Goal: Check status: Check status

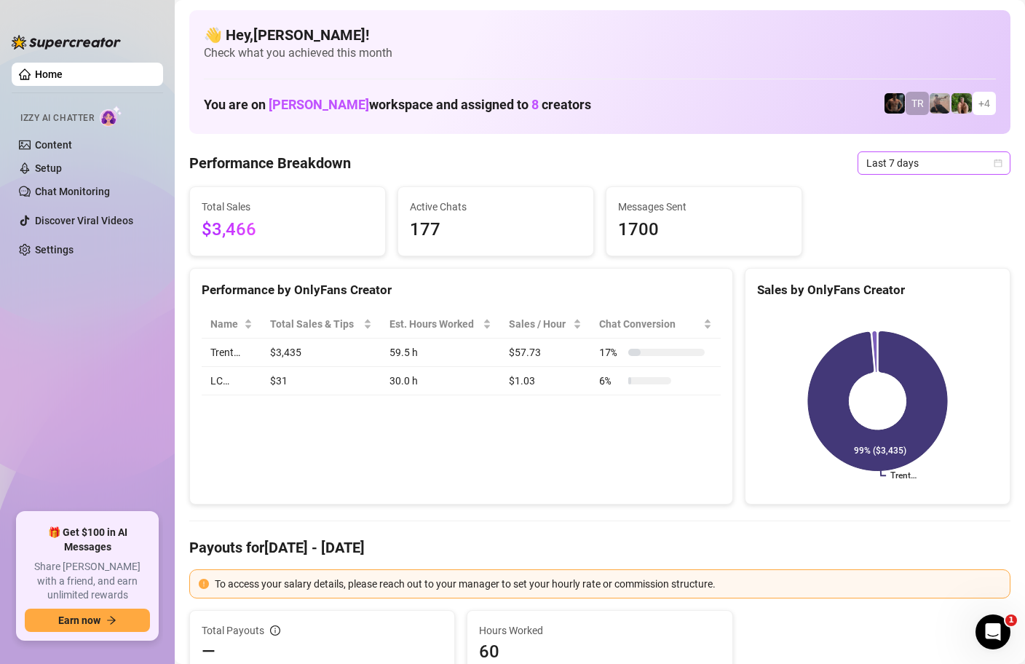
click at [1003, 163] on div "Last 7 days" at bounding box center [934, 162] width 153 height 23
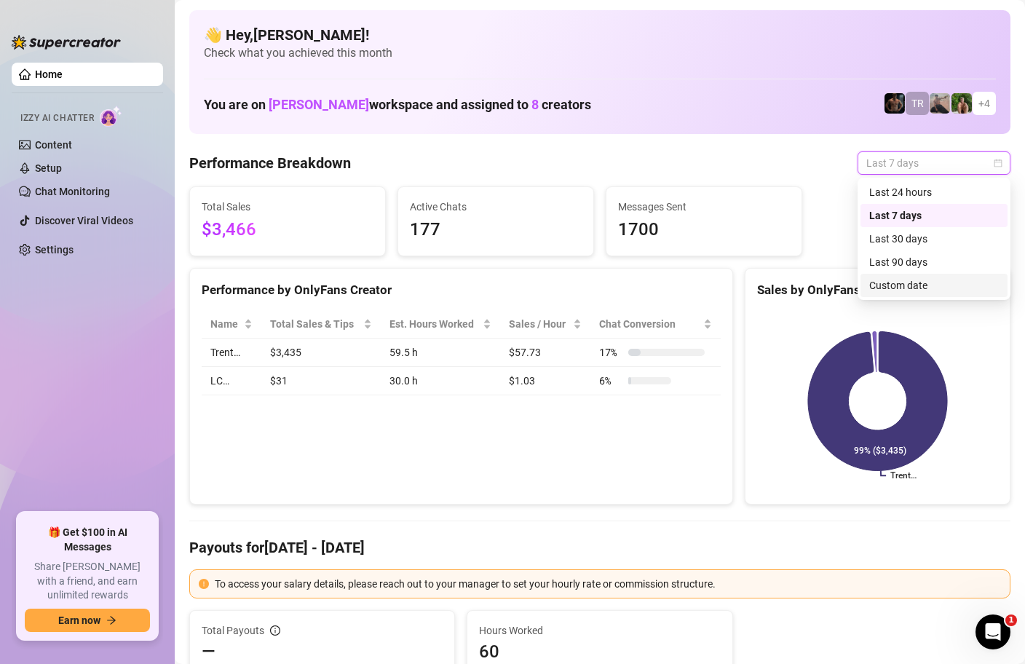
click at [901, 290] on div "Custom date" at bounding box center [934, 285] width 130 height 16
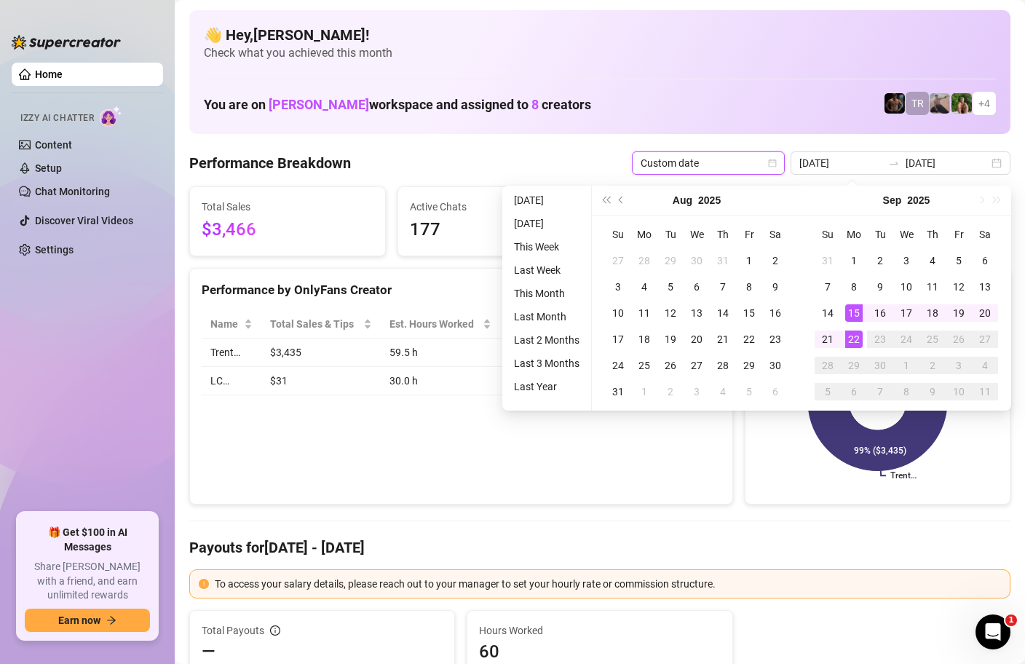
type input "[DATE]"
click at [850, 341] on div "22" at bounding box center [853, 339] width 17 height 17
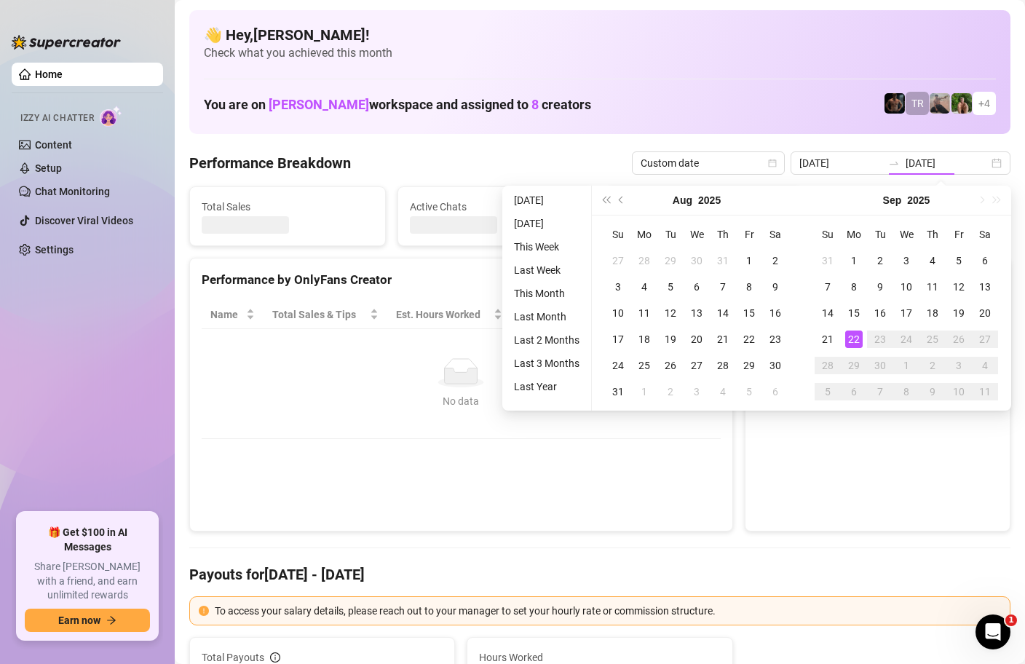
type input "[DATE]"
